Goal: Find specific page/section

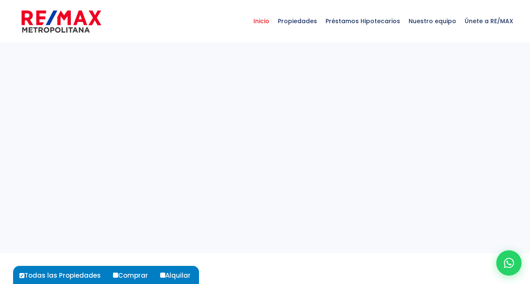
select select
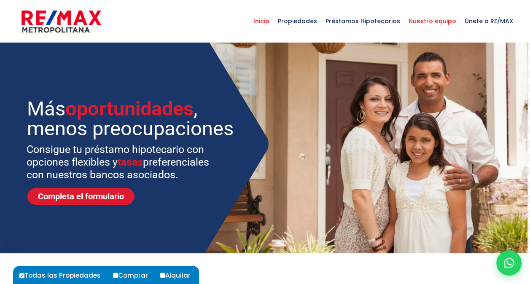
click at [450, 19] on span "Nuestro equipo" at bounding box center [432, 20] width 56 height 25
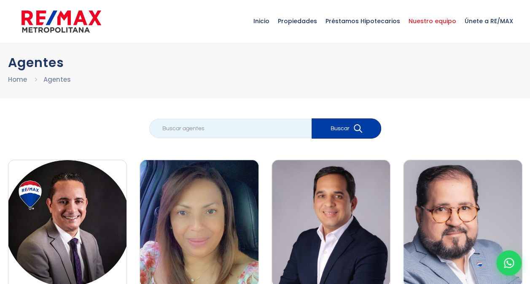
click at [245, 126] on input "search" at bounding box center [230, 128] width 162 height 19
type input "RAQUEL"
click at [311, 118] on button "Buscar" at bounding box center [346, 128] width 70 height 20
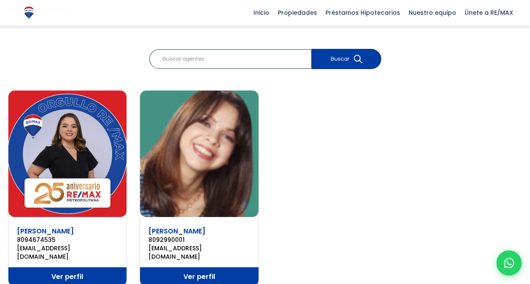
scroll to position [75, 0]
